Goal: Navigation & Orientation: Go to known website

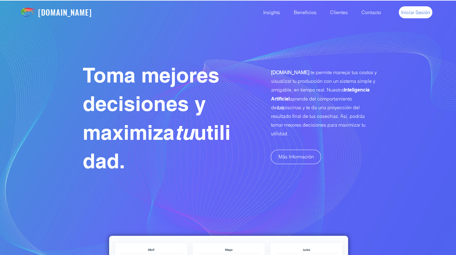
click at [416, 11] on span "Iniciar Sesión" at bounding box center [415, 12] width 29 height 7
click at [428, 15] on span "Iniciar Sesión" at bounding box center [415, 12] width 29 height 7
click at [414, 10] on span "Iniciar Sesión" at bounding box center [415, 12] width 29 height 7
click at [419, 13] on span "Iniciar Sesión" at bounding box center [415, 12] width 29 height 7
